Goal: Transaction & Acquisition: Obtain resource

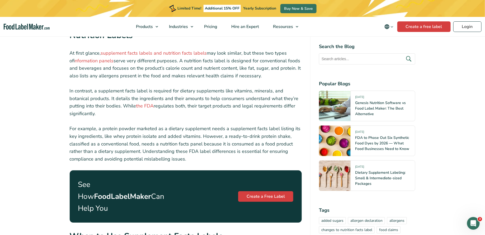
scroll to position [715, 0]
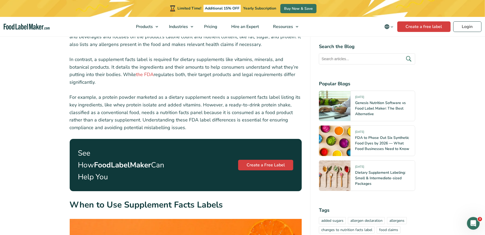
click at [119, 153] on p "See How FoodLabelMaker Can Help You" at bounding box center [124, 164] width 92 height 35
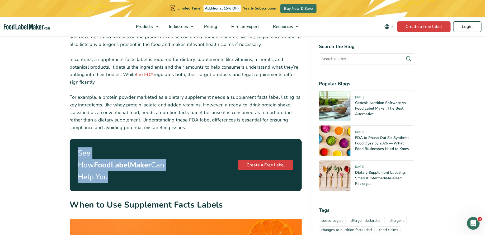
click at [107, 153] on p "See How FoodLabelMaker Can Help You" at bounding box center [124, 164] width 92 height 35
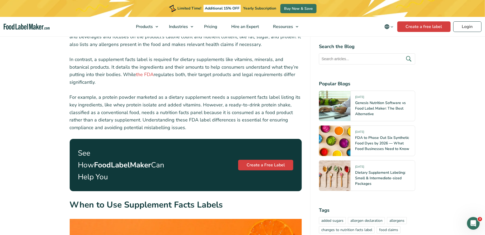
click at [110, 153] on p "See How FoodLabelMaker Can Help You" at bounding box center [124, 164] width 92 height 35
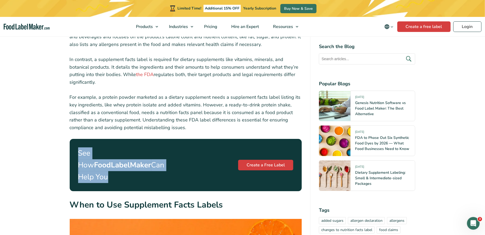
click at [110, 153] on p "See How FoodLabelMaker Can Help You" at bounding box center [124, 164] width 92 height 35
click at [93, 147] on p "See How FoodLabelMaker Can Help You" at bounding box center [124, 164] width 92 height 35
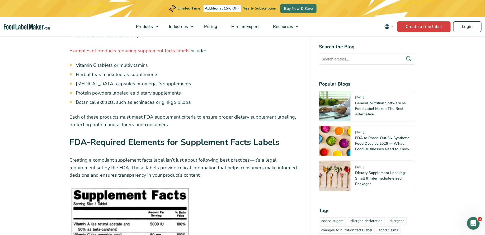
scroll to position [1238, 0]
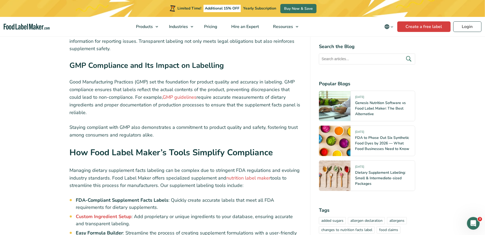
scroll to position [2435, 0]
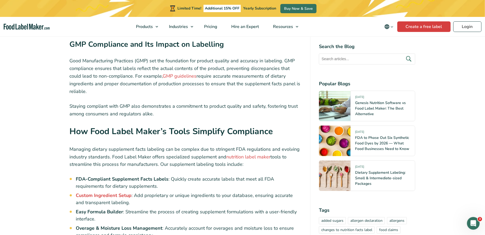
click at [150, 145] on p "Managing dietary supplement facts labeling can be complex due to stringent FDA …" at bounding box center [186, 156] width 232 height 23
click at [127, 145] on p "Managing dietary supplement facts labeling can be complex due to stringent FDA …" at bounding box center [186, 156] width 232 height 23
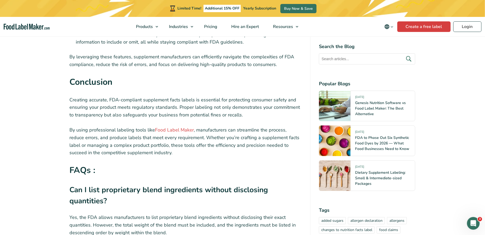
scroll to position [2703, 0]
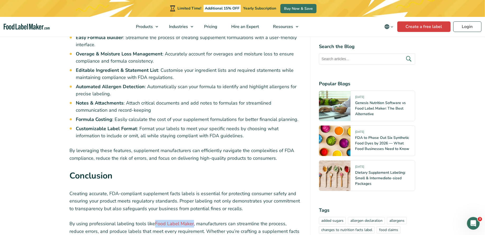
click at [139, 169] on h2 "Conclusion" at bounding box center [186, 177] width 232 height 16
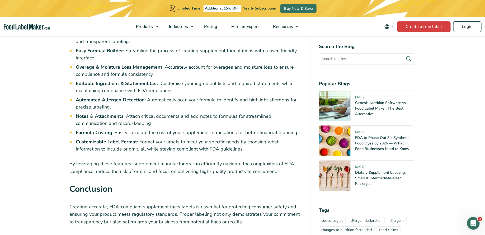
scroll to position [2614, 0]
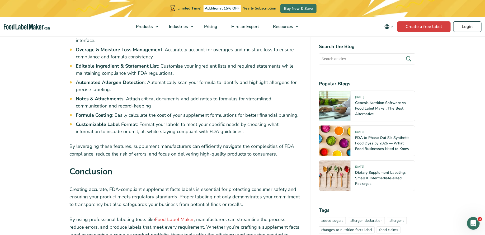
click at [162, 143] on p "By leveraging these features, supplement manufacturers can efficiently navigate…" at bounding box center [186, 150] width 232 height 15
click at [184, 143] on p "By leveraging these features, supplement manufacturers can efficiently navigate…" at bounding box center [186, 150] width 232 height 15
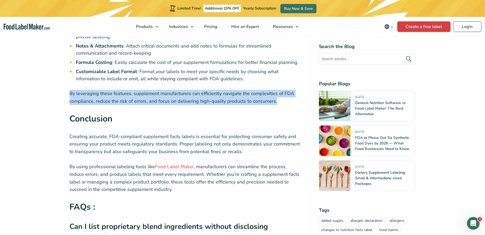
scroll to position [2739, 0]
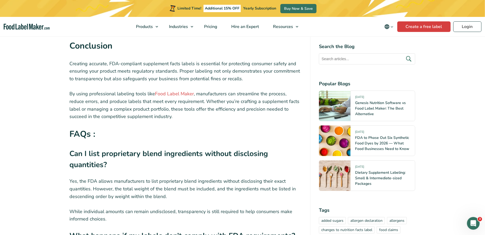
click at [118, 177] on p "Yes, the FDA allows manufacturers to list proprietary blend ingredients without…" at bounding box center [186, 188] width 232 height 23
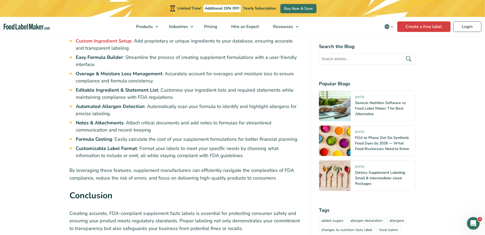
scroll to position [2585, 0]
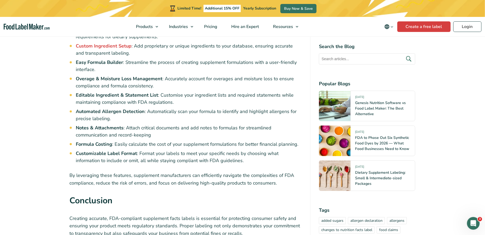
click at [141, 172] on p "By leveraging these features, supplement manufacturers can efficiently navigate…" at bounding box center [186, 179] width 232 height 15
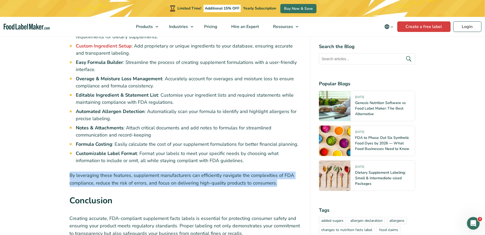
copy div "By leveraging these features, supplement manufacturers can efficiently navigate…"
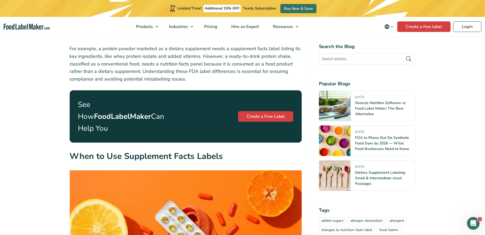
scroll to position [750, 0]
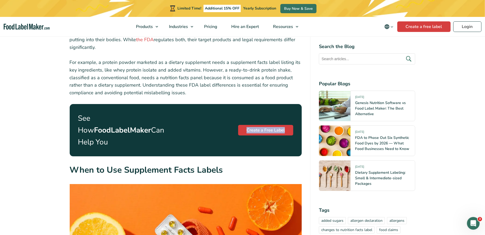
click at [235, 59] on p "For example, a protein powder marketed as a dietary supplement needs a suppleme…" at bounding box center [186, 78] width 232 height 38
